Goal: Understand process/instructions

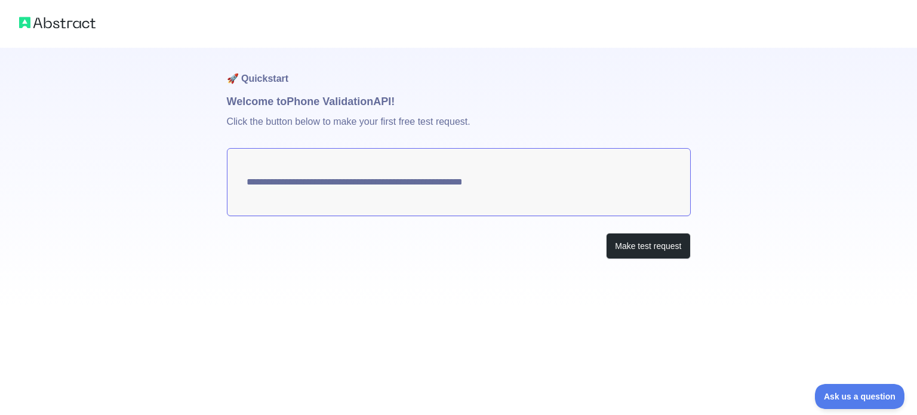
click at [547, 181] on textarea "**********" at bounding box center [459, 182] width 464 height 68
click at [647, 247] on button "Make test request" at bounding box center [648, 246] width 84 height 27
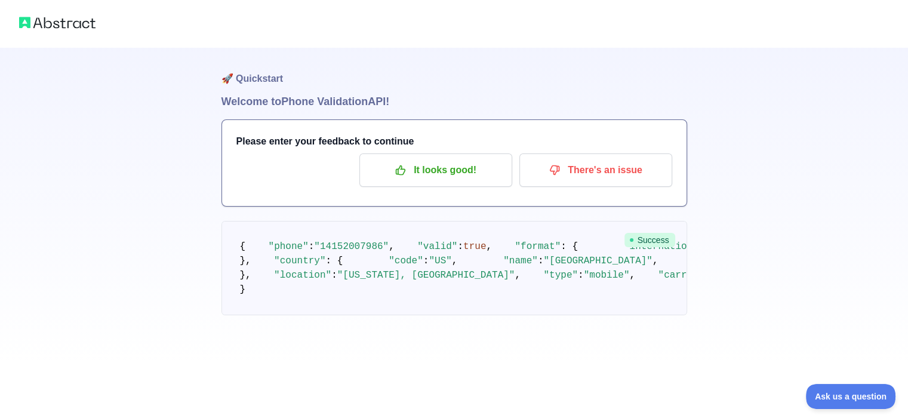
scroll to position [119, 0]
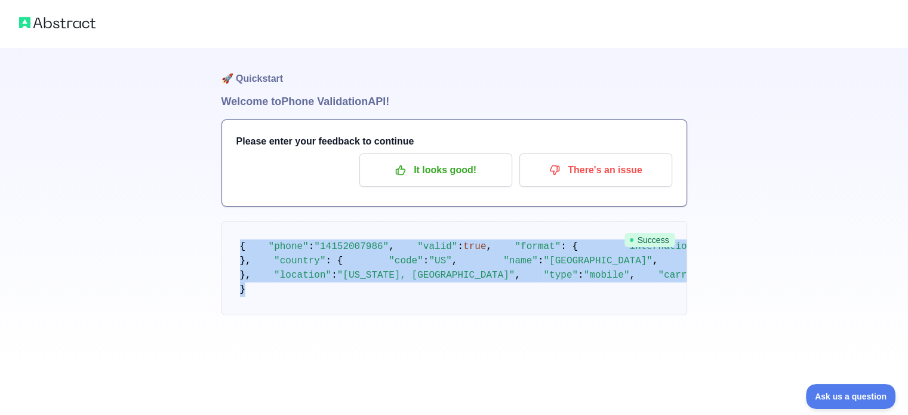
drag, startPoint x: 240, startPoint y: 127, endPoint x: 267, endPoint y: 352, distance: 226.6
click at [267, 315] on pre "{ "phone" : "[PHONE_NUMBER]" , "valid" : true , "format" : { "international" : …" at bounding box center [453, 268] width 465 height 94
copy code "{ "phone" : "[PHONE_NUMBER]" , "valid" : true , "format" : { "international" : …"
click at [470, 221] on pre "{ "phone" : "[PHONE_NUMBER]" , "valid" : true , "format" : { "international" : …" at bounding box center [453, 268] width 465 height 94
drag, startPoint x: 244, startPoint y: 340, endPoint x: 226, endPoint y: 81, distance: 259.0
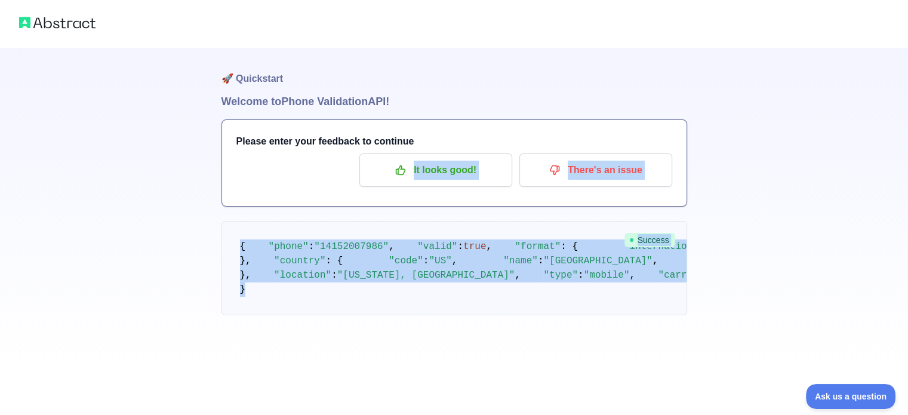
click at [226, 81] on div "🚀 Quickstart Welcome to Phone Validation API! Please enter your feedback to con…" at bounding box center [453, 205] width 465 height 315
copy div "It looks good! There's an issue Success { "phone" : "[PHONE_NUMBER]" , "valid" …"
click at [459, 221] on pre "{ "phone" : "[PHONE_NUMBER]" , "valid" : true , "format" : { "international" : …" at bounding box center [453, 268] width 465 height 94
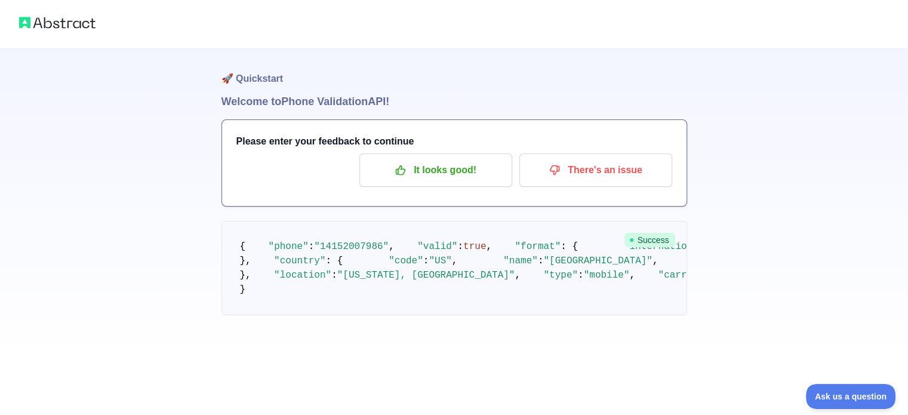
click at [239, 221] on pre "{ "phone" : "[PHONE_NUMBER]" , "valid" : true , "format" : { "international" : …" at bounding box center [453, 268] width 465 height 94
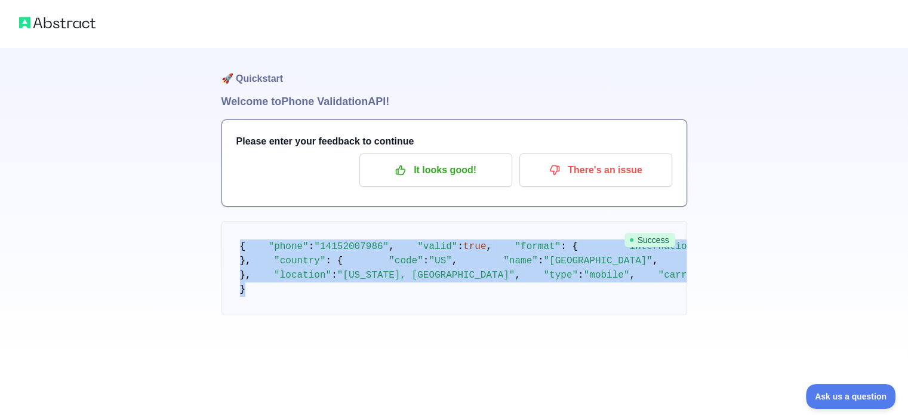
drag, startPoint x: 240, startPoint y: 125, endPoint x: 285, endPoint y: 394, distance: 273.4
click at [285, 363] on div "🚀 Quickstart Welcome to Phone Validation API! Please enter your feedback to con…" at bounding box center [453, 205] width 465 height 315
copy code "{ "phone" : "[PHONE_NUMBER]" , "valid" : true , "format" : { "international" : …"
click at [411, 221] on pre "{ "phone" : "[PHONE_NUMBER]" , "valid" : true , "format" : { "international" : …" at bounding box center [453, 268] width 465 height 94
drag, startPoint x: 239, startPoint y: 124, endPoint x: 282, endPoint y: 341, distance: 221.3
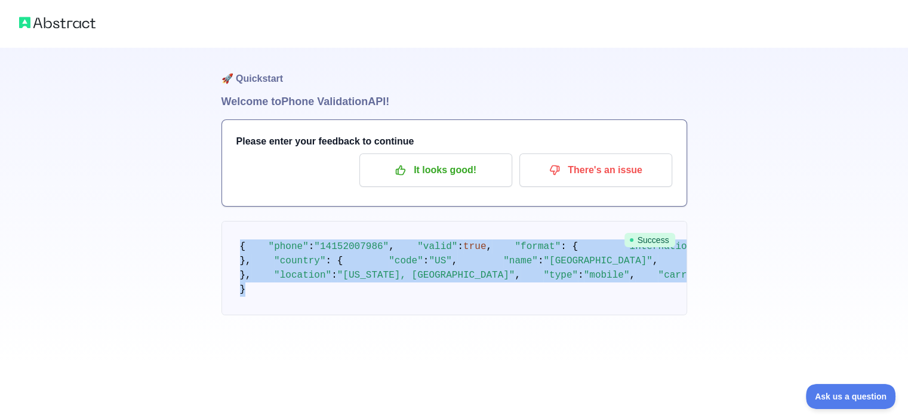
click at [282, 315] on pre "{ "phone" : "[PHONE_NUMBER]" , "valid" : true , "format" : { "international" : …" at bounding box center [453, 268] width 465 height 94
copy code "{ "phone" : "[PHONE_NUMBER]" , "valid" : true , "format" : { "international" : …"
